Goal: Task Accomplishment & Management: Use online tool/utility

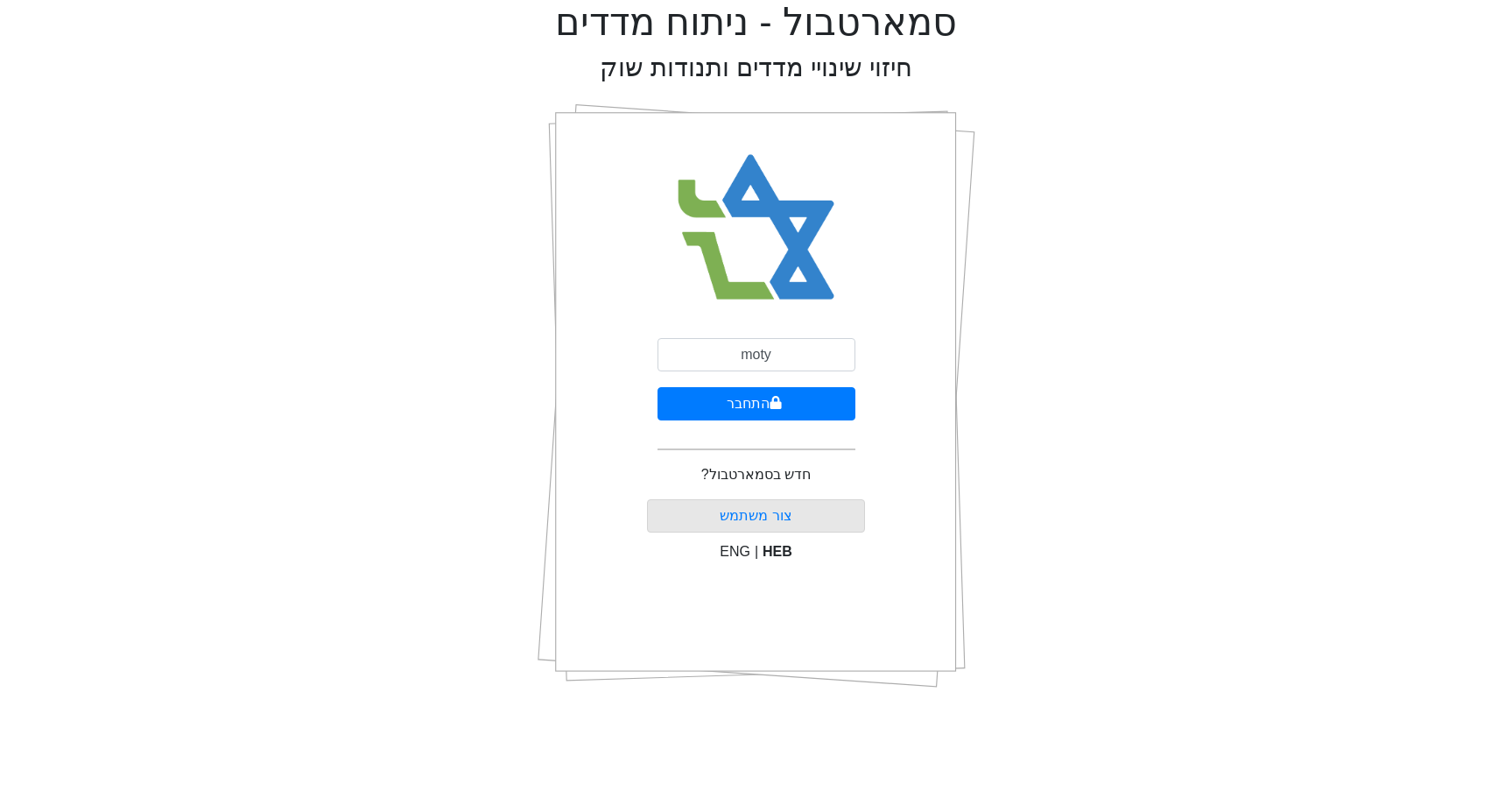
type input "[EMAIL_ADDRESS][DOMAIN_NAME]"
click at [740, 419] on button "התחבר" at bounding box center [756, 404] width 197 height 34
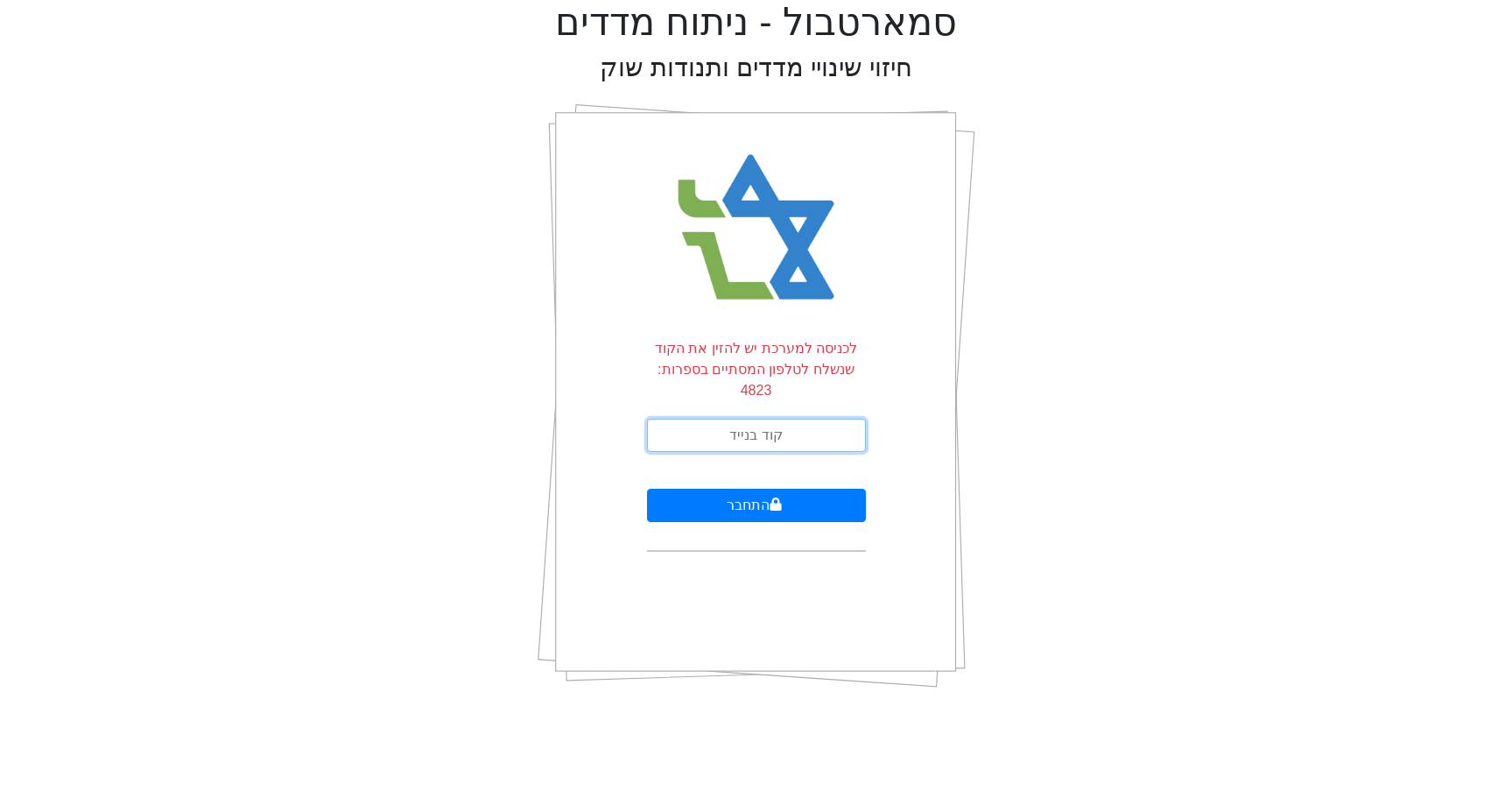
click at [793, 419] on input "text" at bounding box center [756, 436] width 219 height 34
type input "856547"
click at [647, 489] on button "התחבר" at bounding box center [756, 505] width 219 height 34
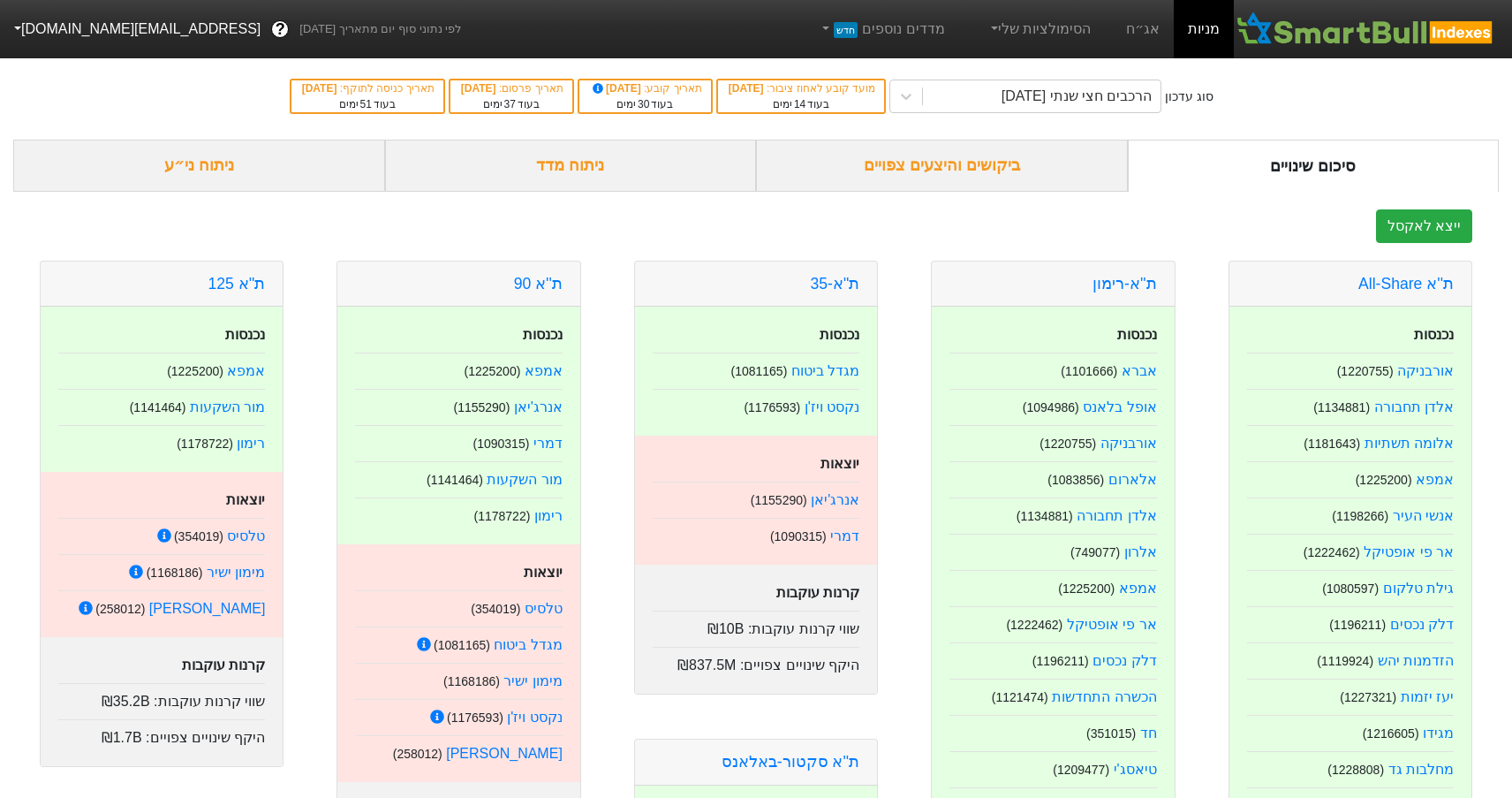
click at [964, 167] on div "ביקושים והיצעים צפויים" at bounding box center [942, 165] width 372 height 52
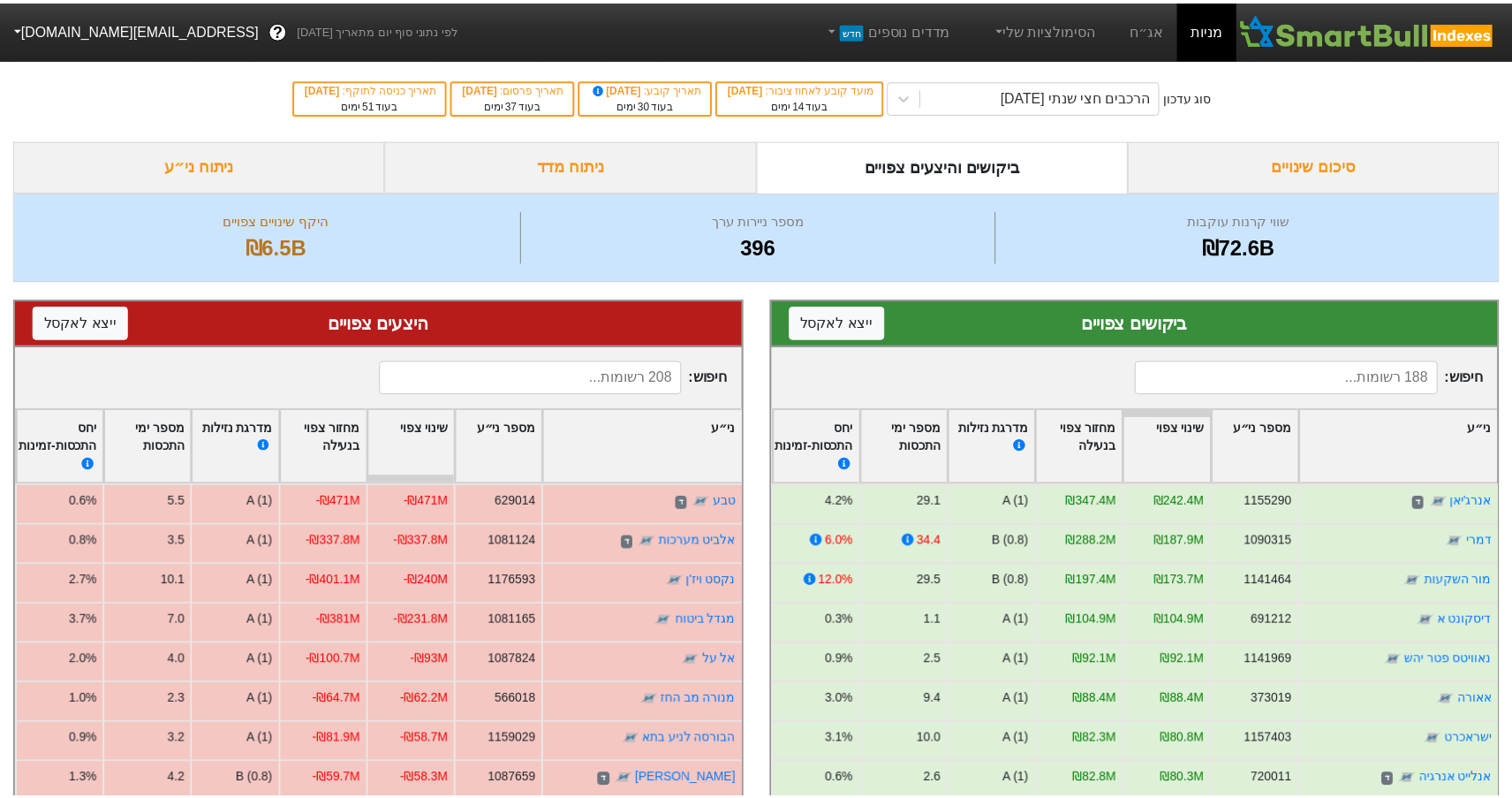
scroll to position [265, 0]
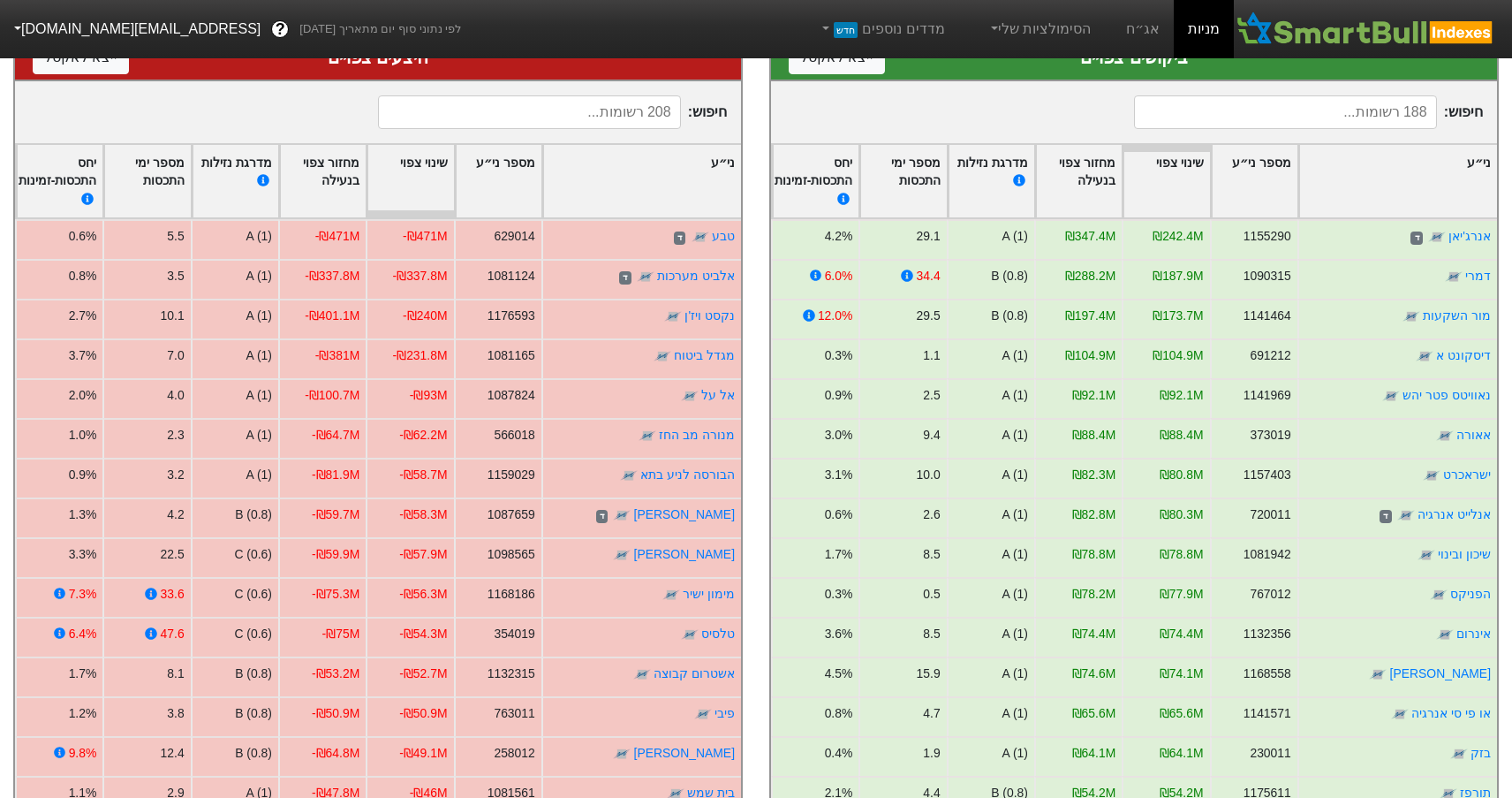
click at [1311, 122] on input at bounding box center [1285, 112] width 302 height 34
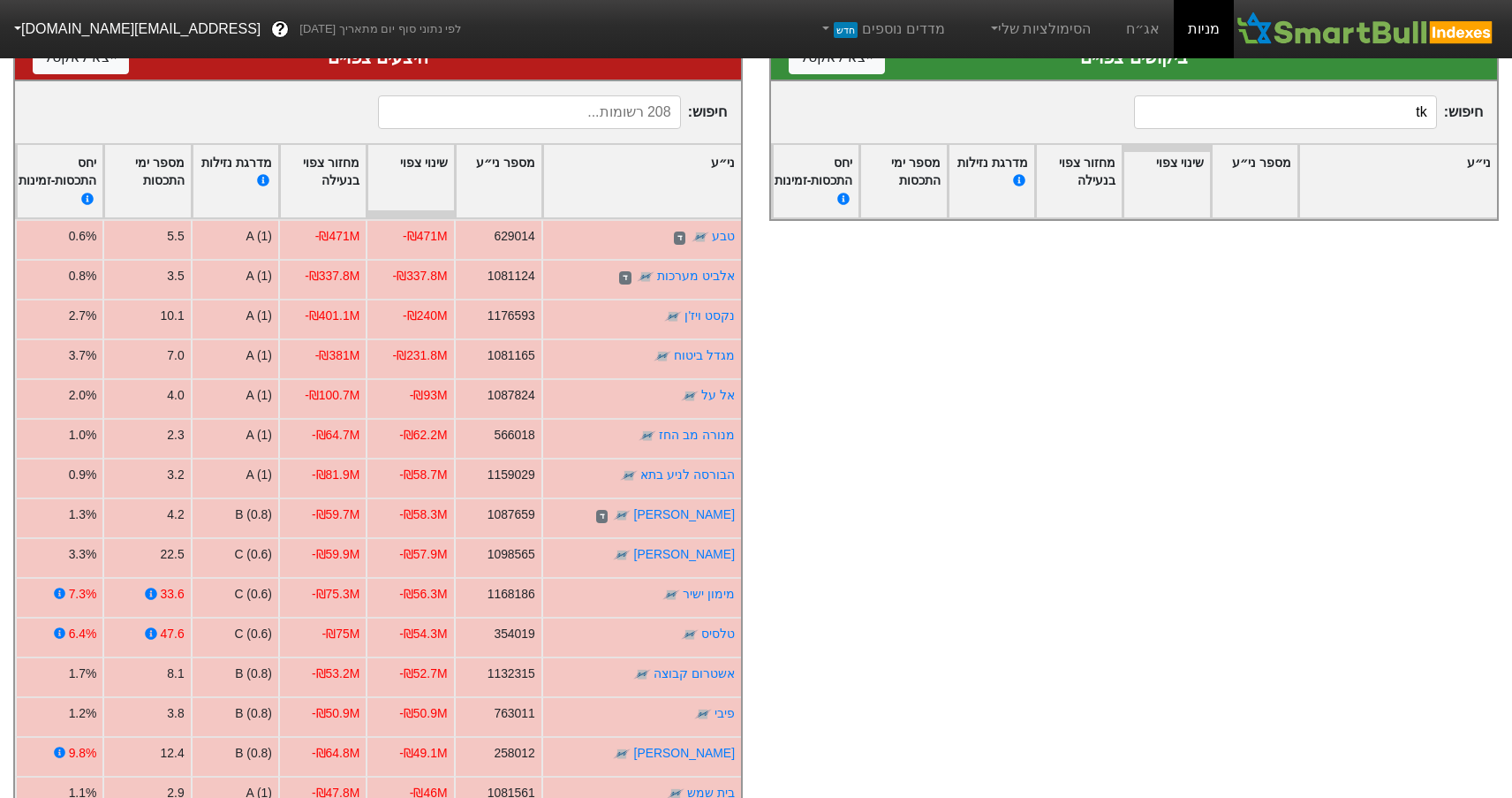
type input "t"
type input "אלט"
click at [636, 112] on input at bounding box center [529, 112] width 302 height 34
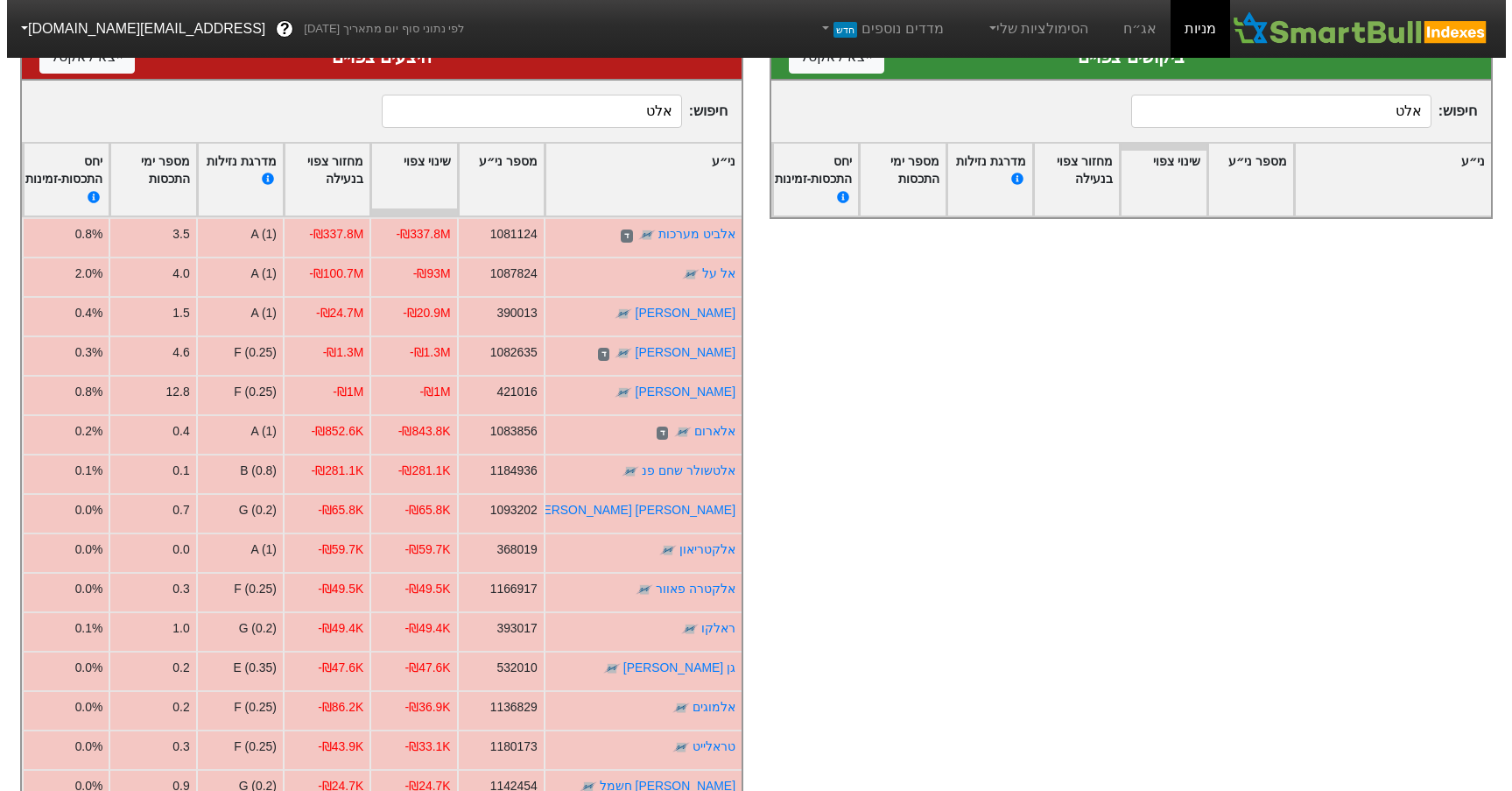
scroll to position [0, 0]
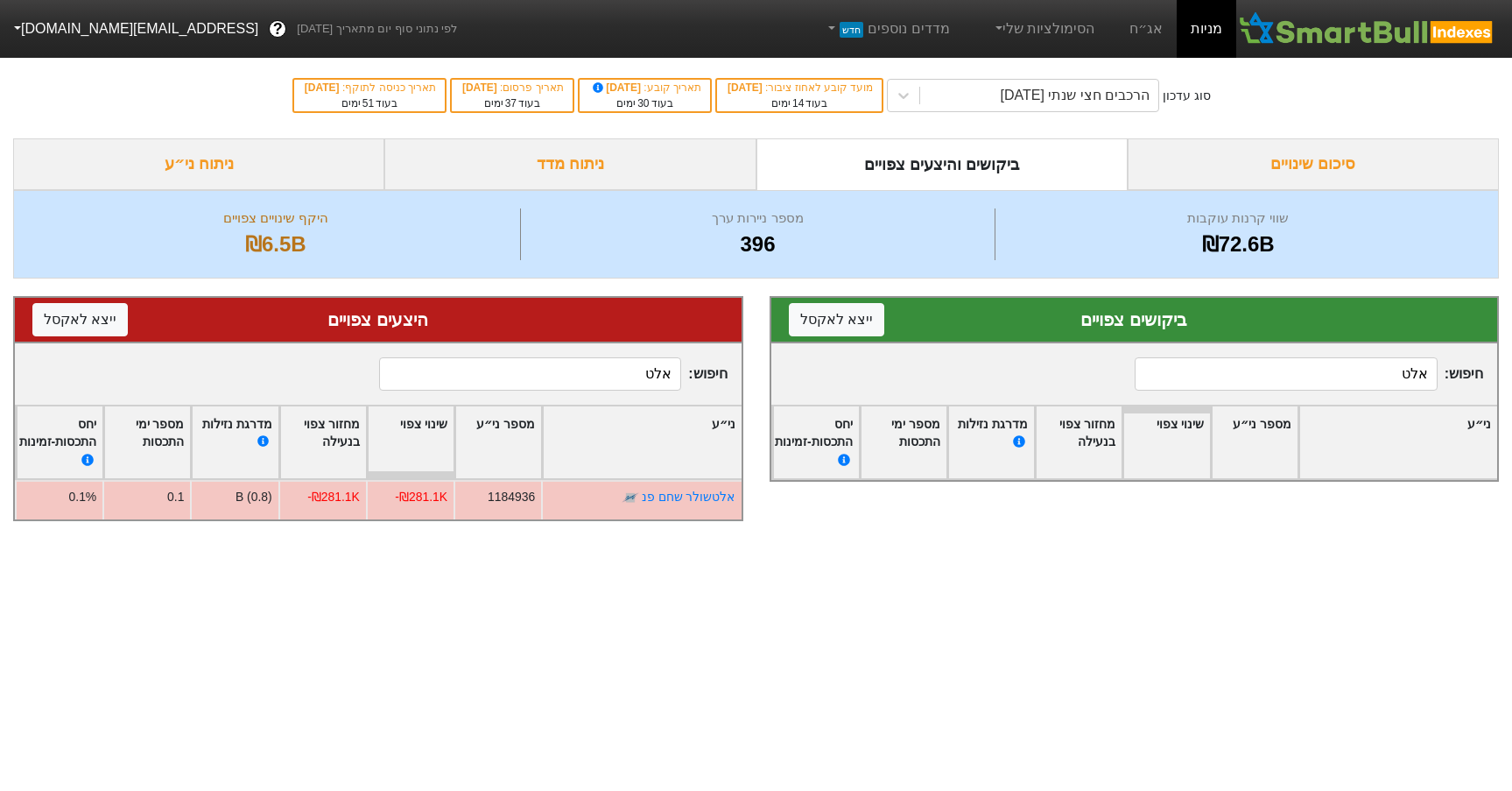
type input "אלט"
